Goal: Information Seeking & Learning: Stay updated

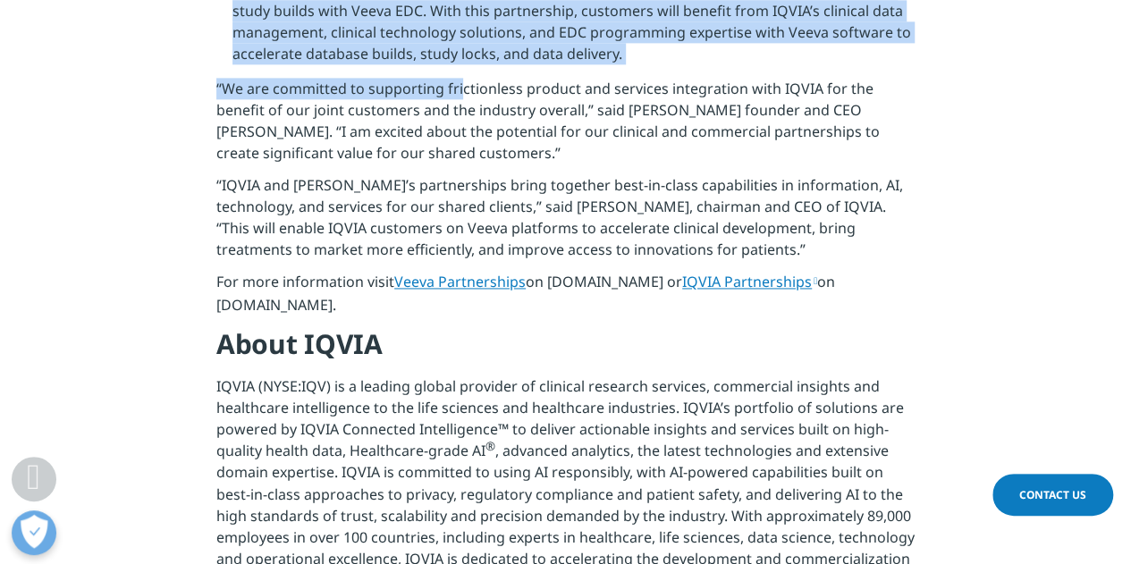
scroll to position [892, 0]
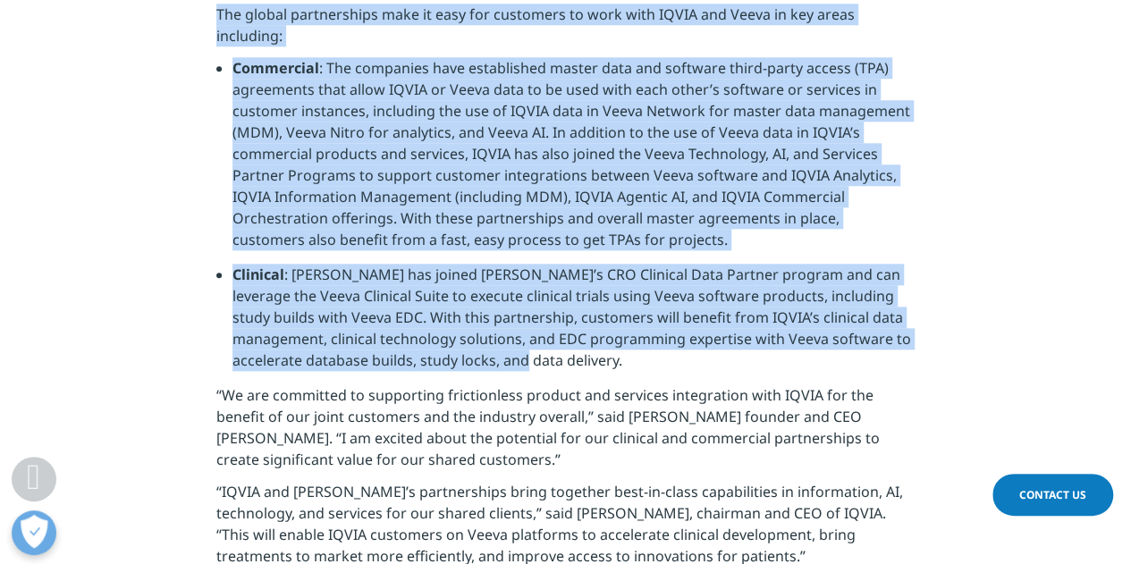
drag, startPoint x: 220, startPoint y: 199, endPoint x: 596, endPoint y: 307, distance: 390.8
copy div "LOREMIPS DOLORSIT AMET, C.A. eli SEDDOEIUSM, Tempo. — Incidi 25, 5908 — UTLAB (…"
click at [531, 294] on li "Clinical : [PERSON_NAME] has joined [PERSON_NAME]’s CRO Clinical Data Partner p…" at bounding box center [573, 324] width 682 height 121
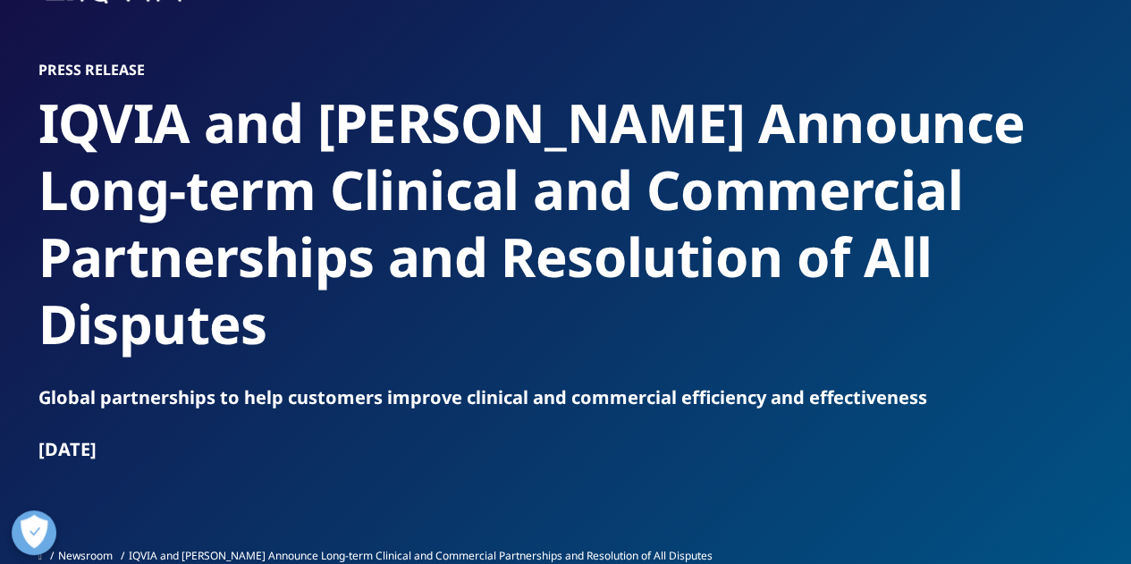
scroll to position [84, 0]
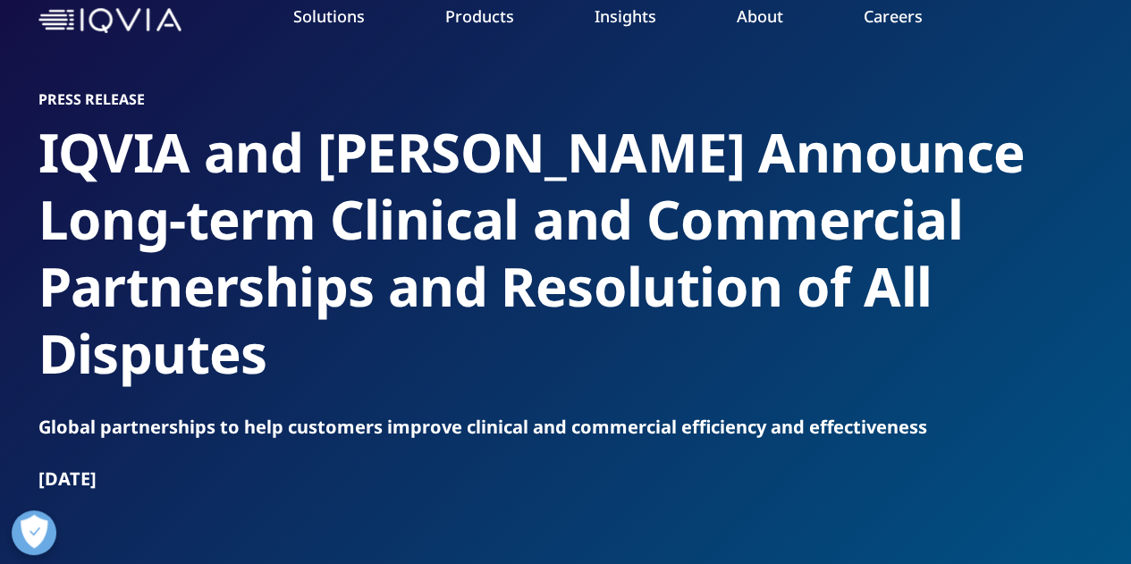
click at [962, 459] on div "INVESTOR RELATIONS Visit our investor relations site for more information. LEAR…" at bounding box center [993, 309] width 276 height 492
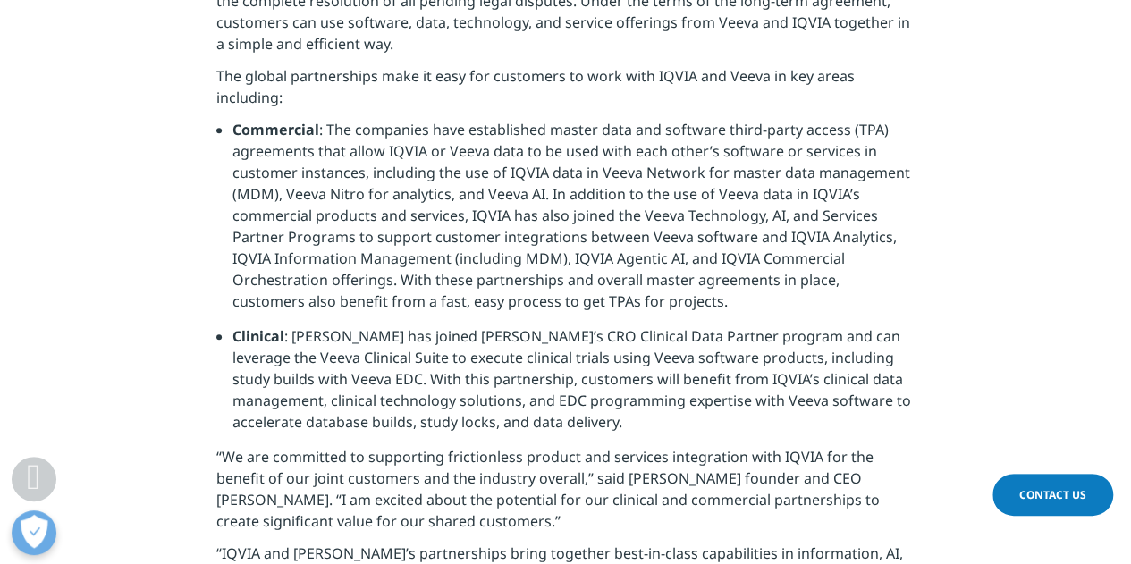
scroll to position [829, 0]
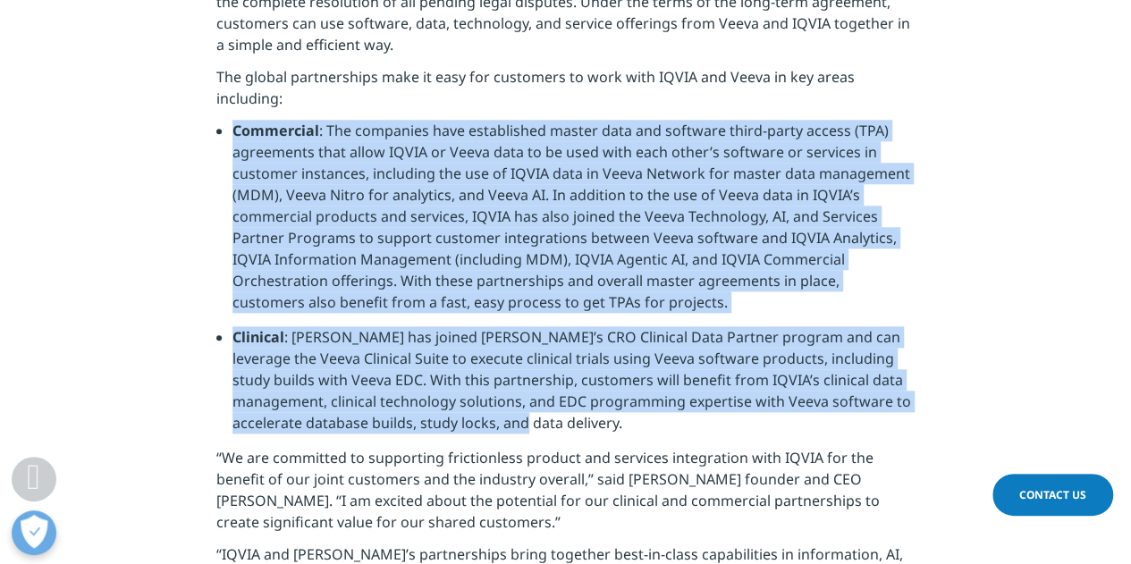
drag, startPoint x: 233, startPoint y: 64, endPoint x: 552, endPoint y: 366, distance: 438.3
click at [552, 366] on ul "Commercial : The companies have established master data and software third-part…" at bounding box center [565, 283] width 698 height 327
copy ul "Loremipsum : Dol sitametco adip elitseddoei tempor inci utl etdolore magna-aliq…"
click at [511, 121] on li "Commercial : The companies have established master data and software third-part…" at bounding box center [573, 223] width 682 height 207
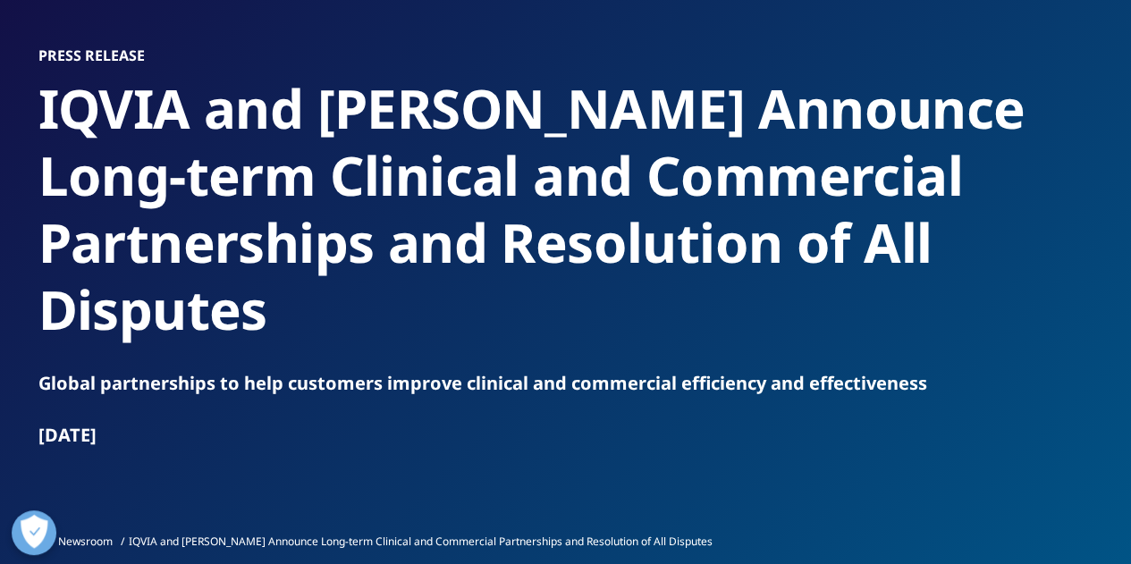
scroll to position [0, 0]
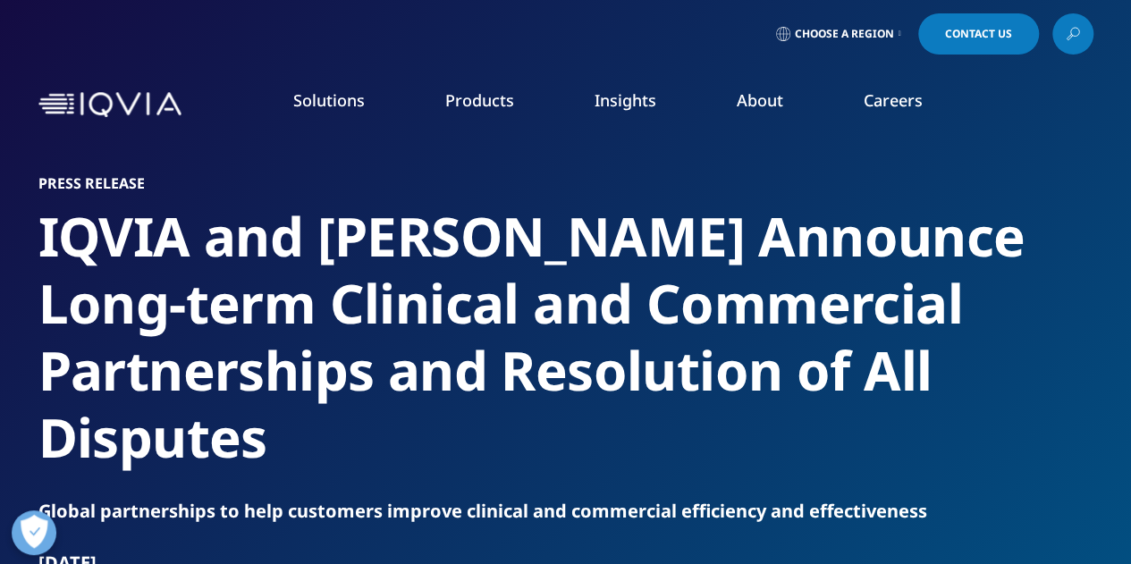
click at [605, 239] on link "News" at bounding box center [717, 241] width 276 height 20
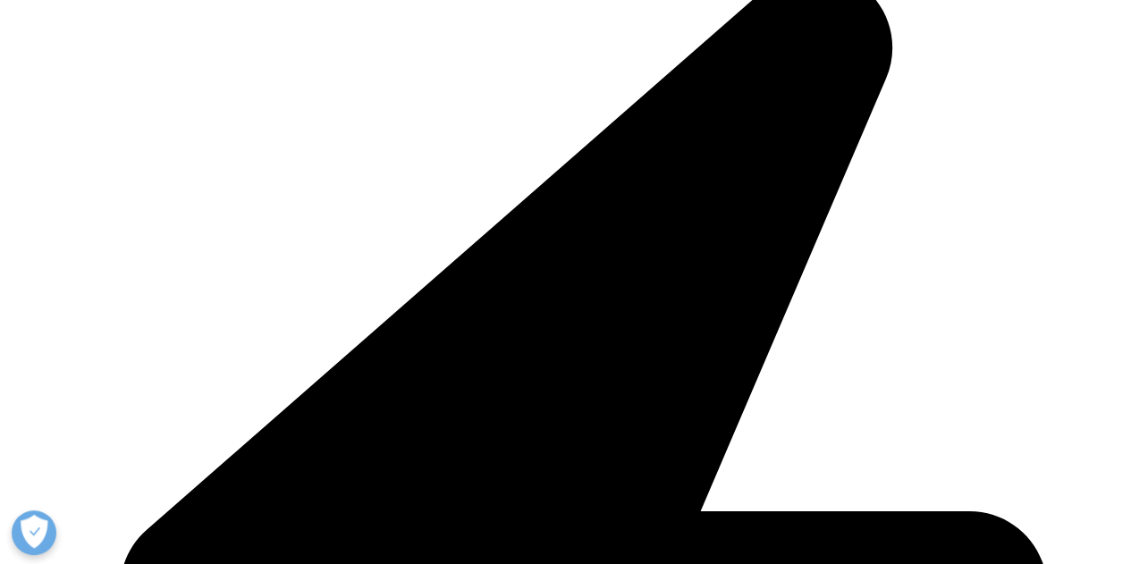
scroll to position [782, 0]
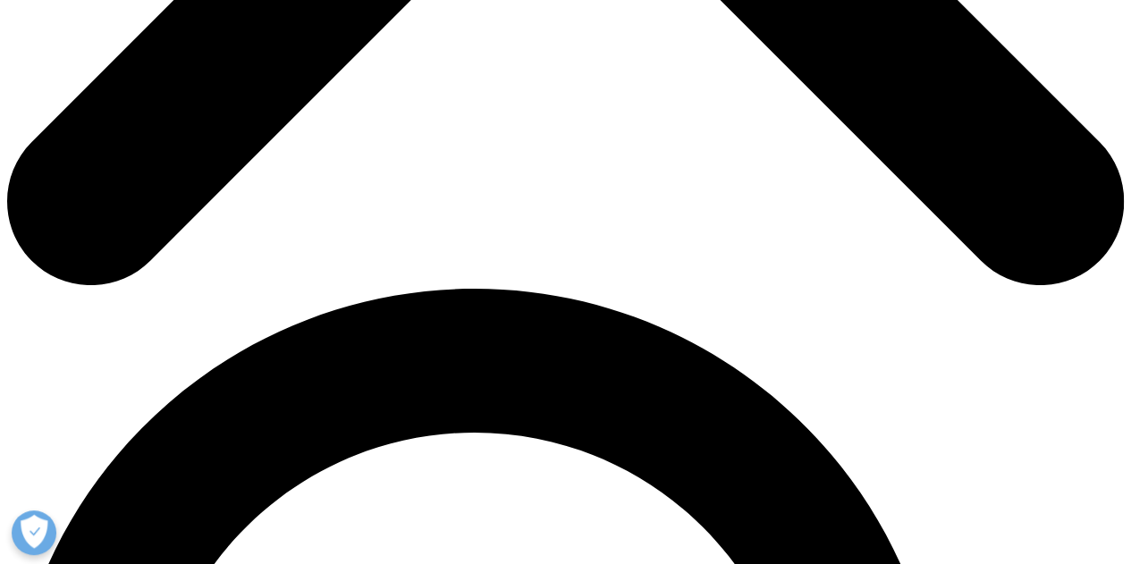
scroll to position [872, 0]
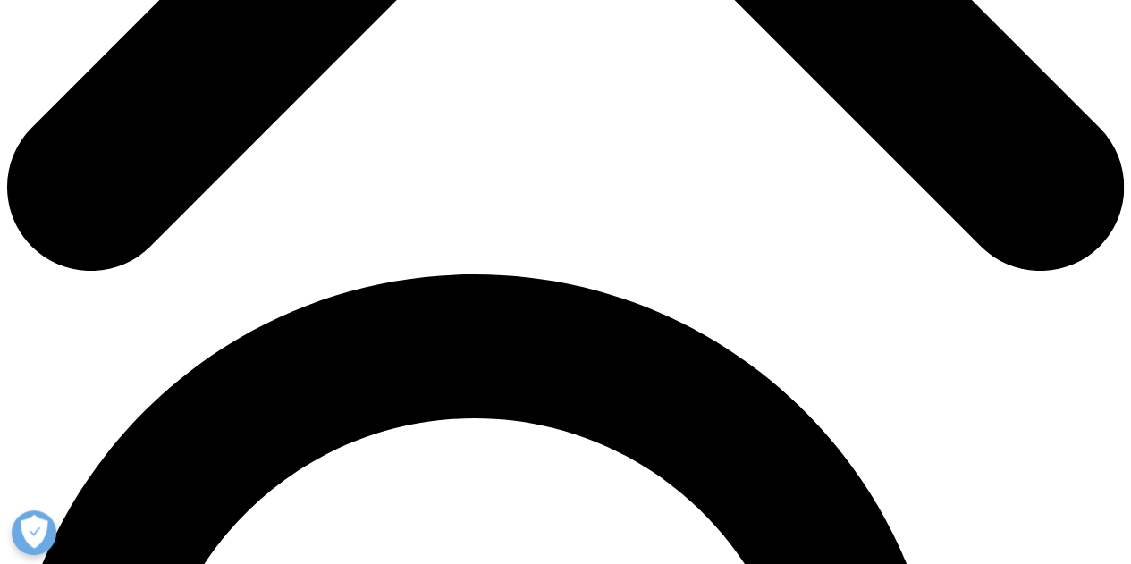
drag, startPoint x: 0, startPoint y: 0, endPoint x: 894, endPoint y: 126, distance: 903.0
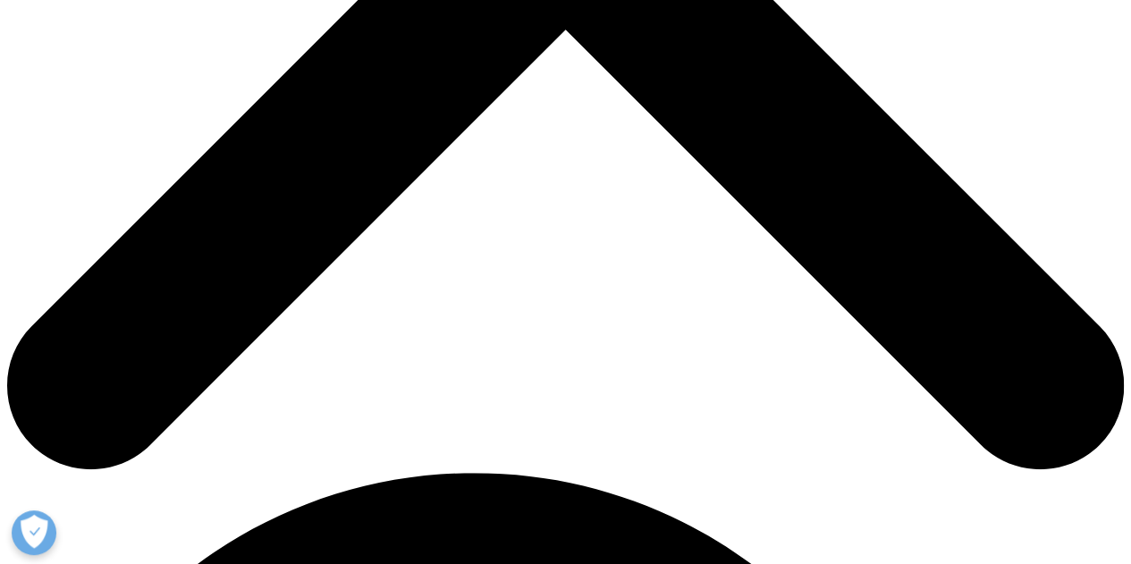
scroll to position [680, 0]
